Goal: Find contact information: Find contact information

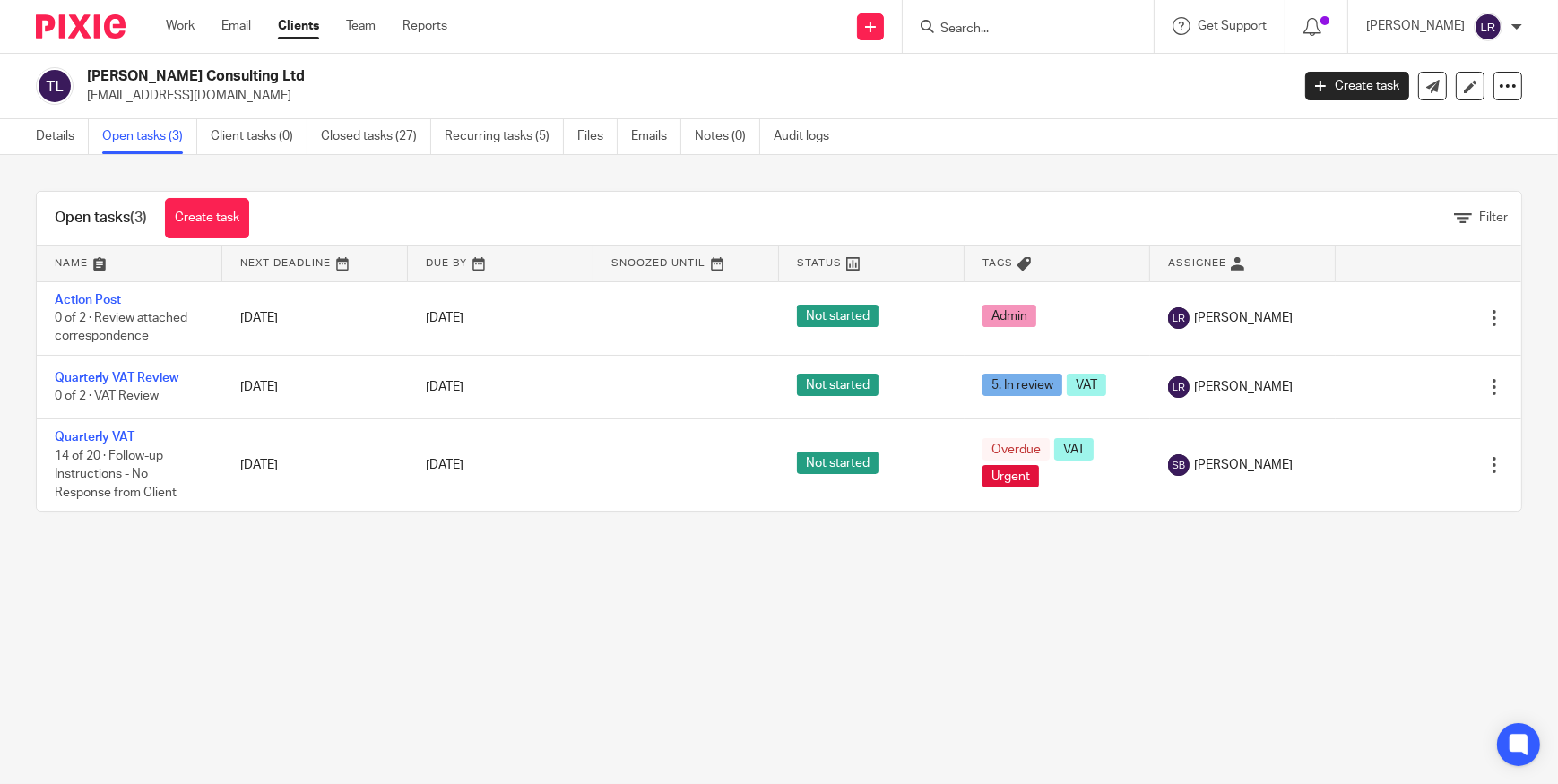
click at [1021, 32] on input "Search" at bounding box center [1019, 30] width 161 height 16
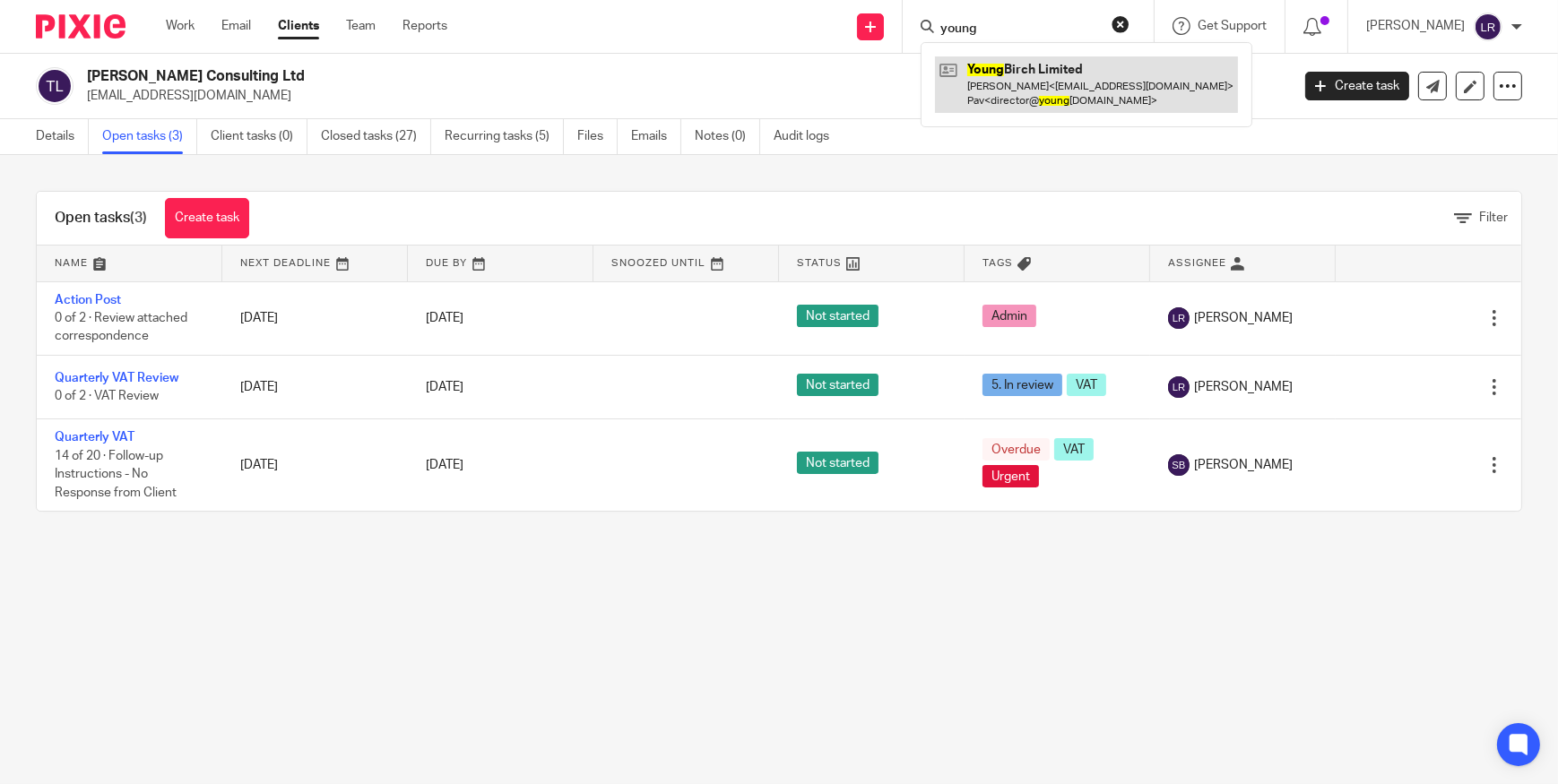
type input "young"
click at [1131, 95] on link at bounding box center [1086, 85] width 303 height 56
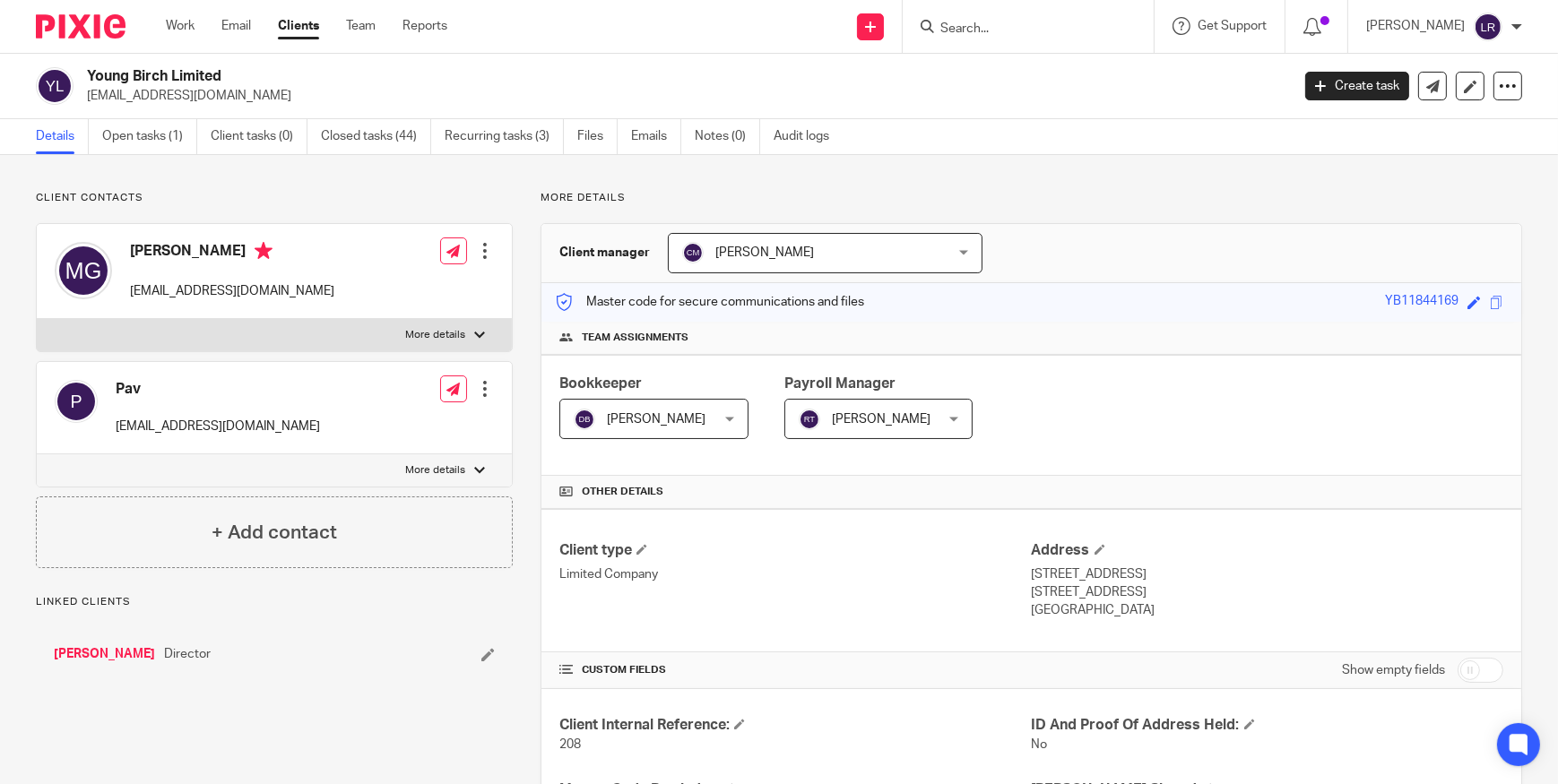
click at [174, 422] on p "[EMAIL_ADDRESS][DOMAIN_NAME]" at bounding box center [217, 427] width 204 height 18
copy div "[EMAIL_ADDRESS][DOMAIN_NAME]"
click at [636, 135] on link "Emails" at bounding box center [656, 136] width 50 height 35
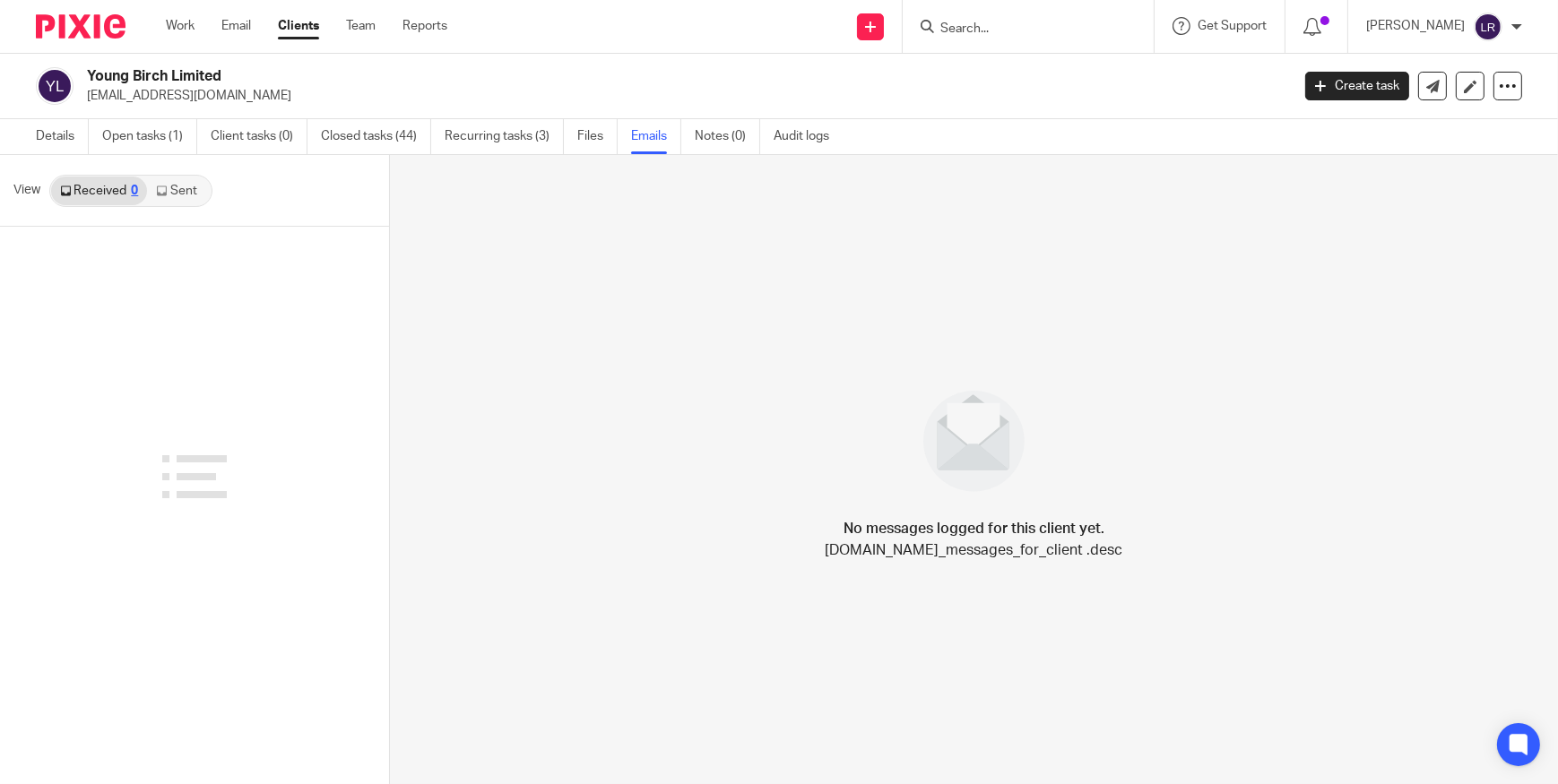
click at [175, 188] on link "Sent" at bounding box center [178, 190] width 63 height 29
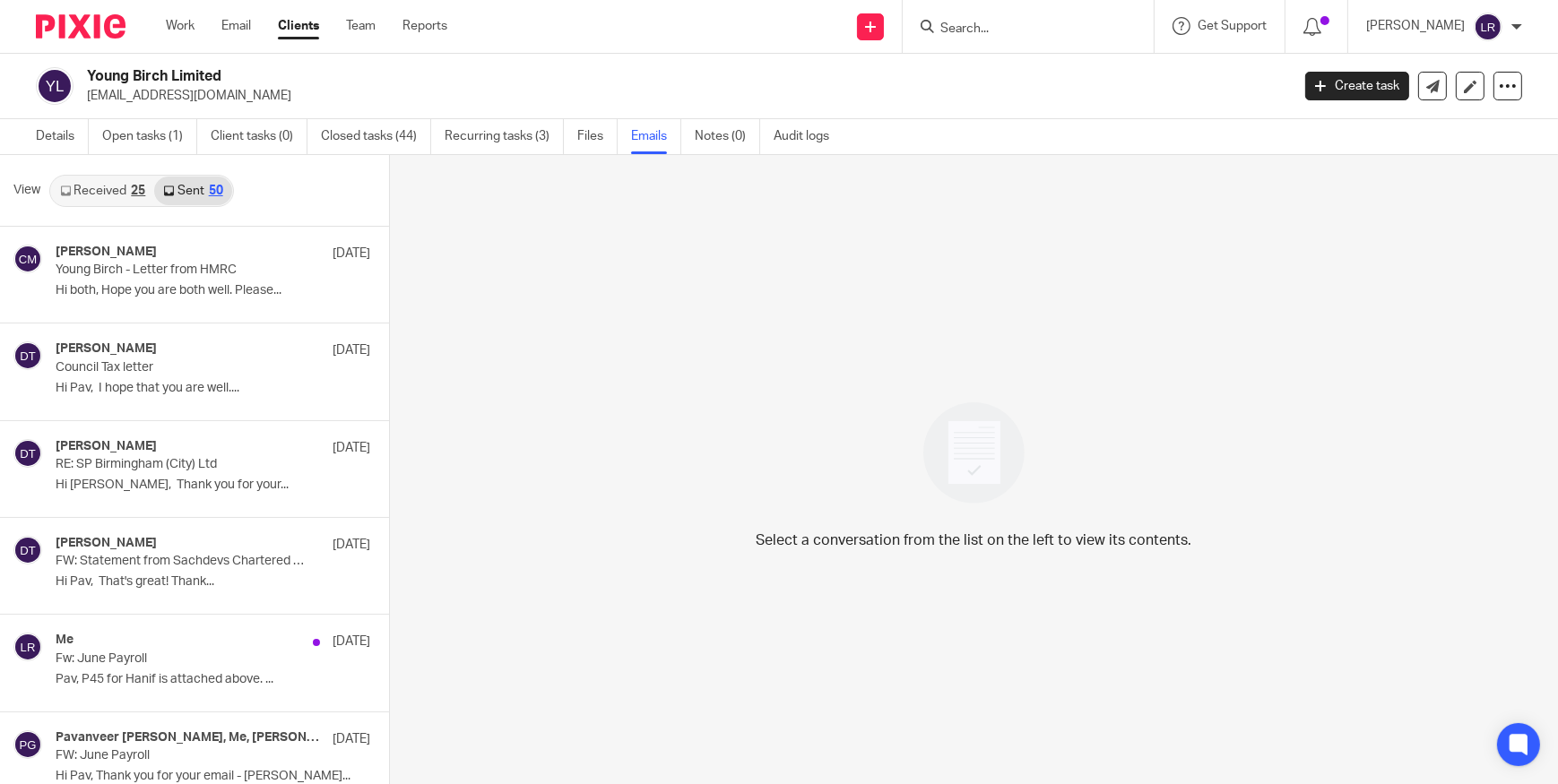
click at [84, 193] on link "Received 25" at bounding box center [103, 190] width 104 height 29
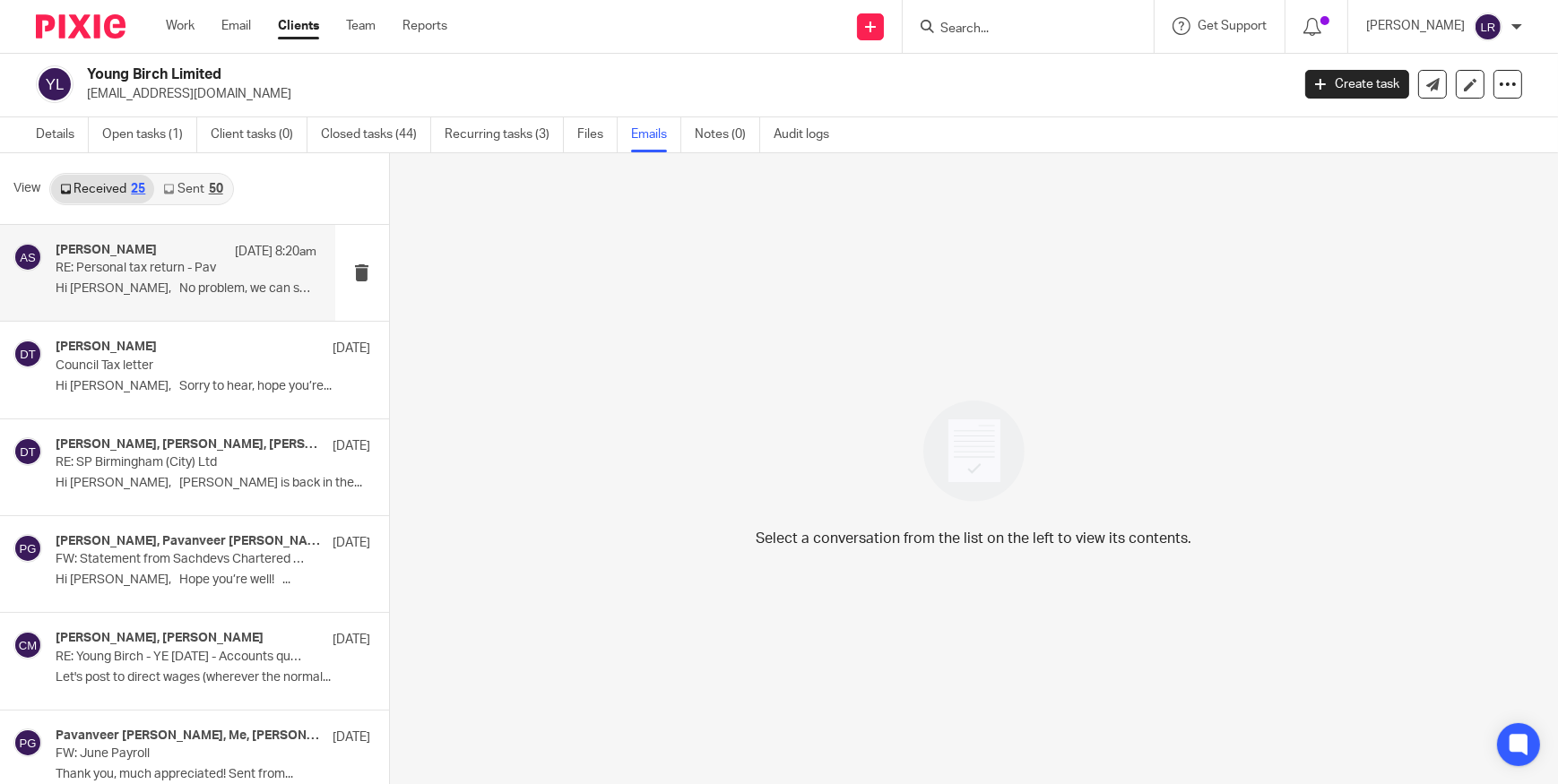
click at [145, 277] on div "Arun Sachdev 24 Sep 8:20am RE: Personal tax return - Pav Hi Manpreet, No proble…" at bounding box center [186, 273] width 262 height 60
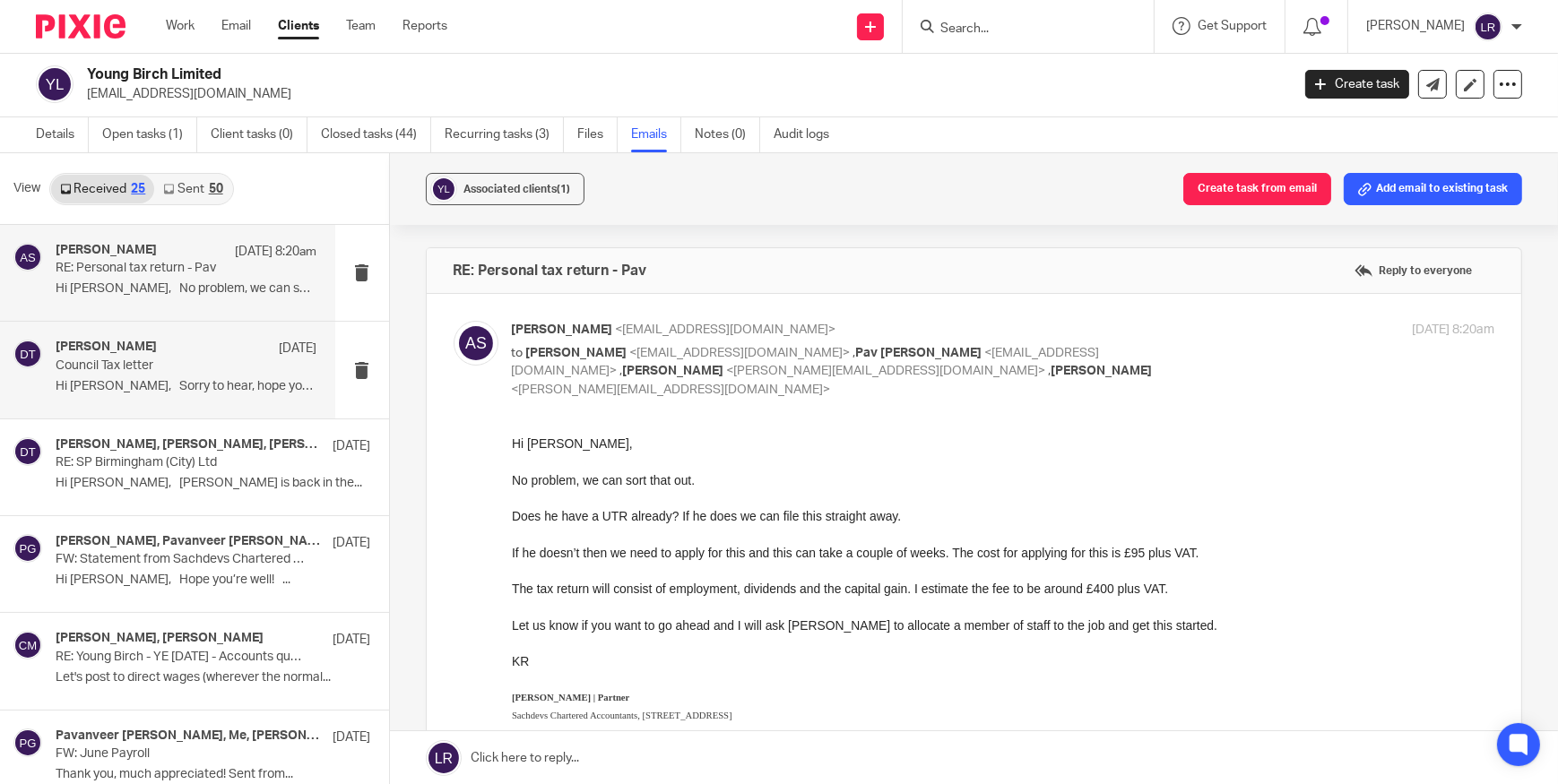
scroll to position [0, 0]
click at [188, 175] on link "Sent 50" at bounding box center [192, 189] width 77 height 29
